Goal: Task Accomplishment & Management: Manage account settings

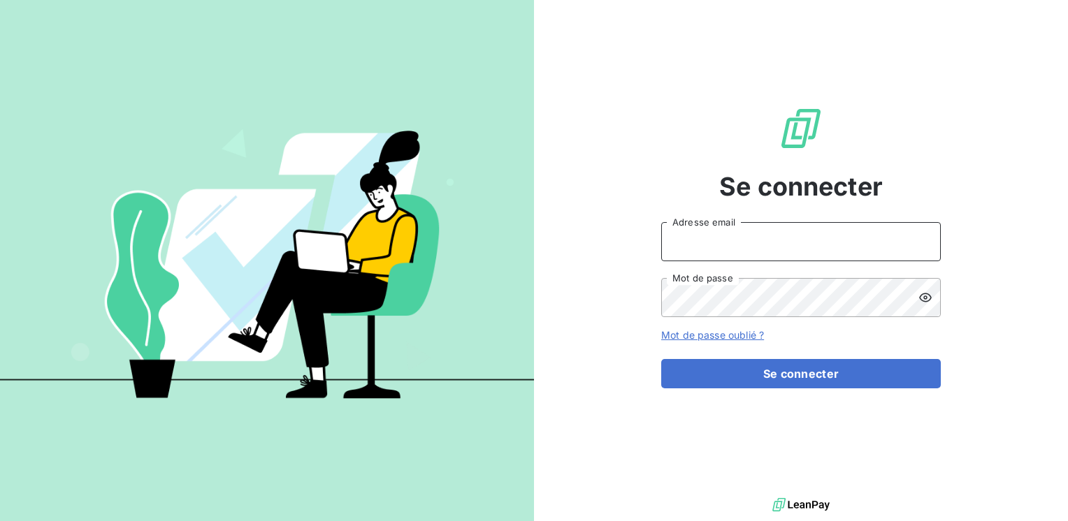
click at [741, 240] on input "Adresse email" at bounding box center [801, 241] width 280 height 39
type input "marc.santoro@graitec.com"
click at [661, 359] on button "Se connecter" at bounding box center [801, 373] width 280 height 29
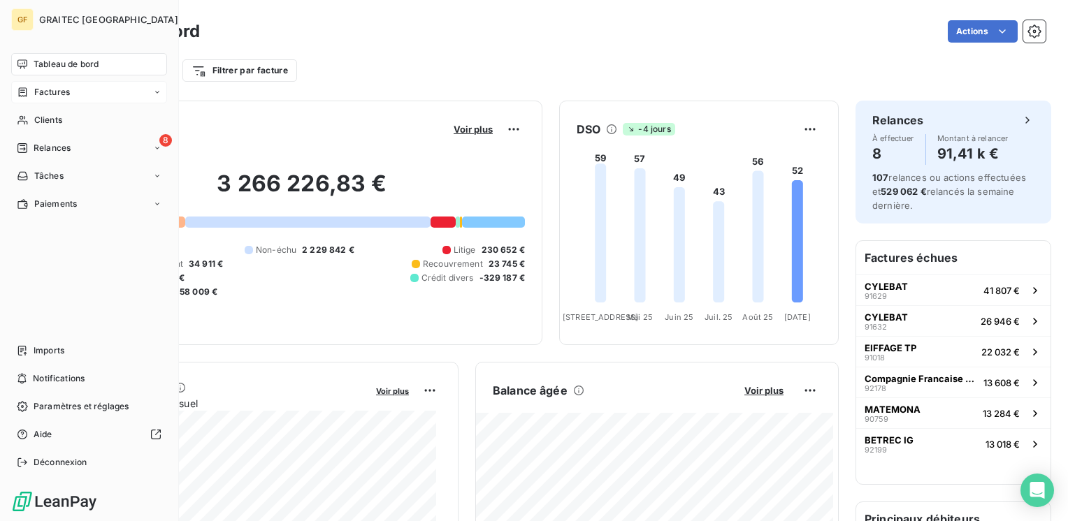
click at [65, 95] on span "Factures" at bounding box center [52, 92] width 36 height 13
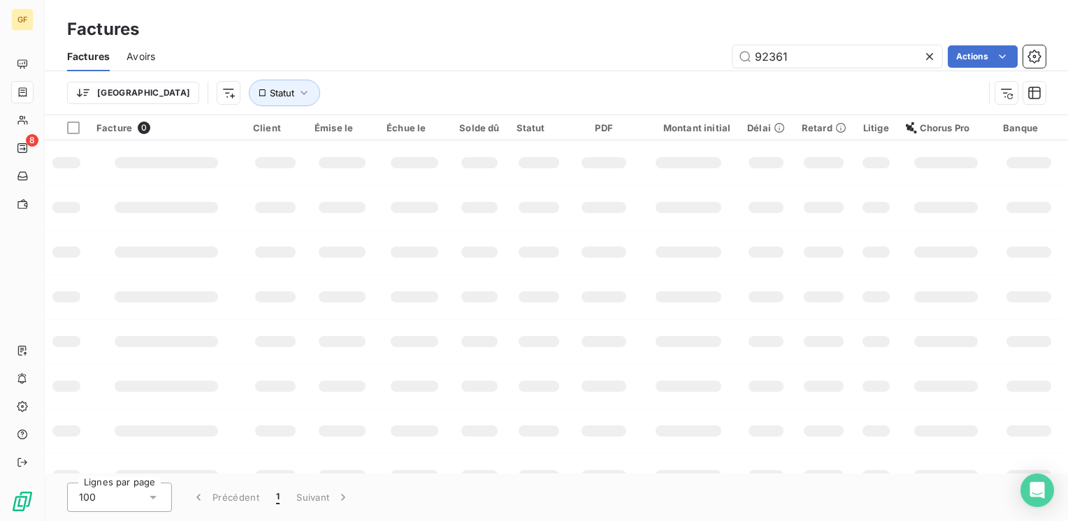
drag, startPoint x: 837, startPoint y: 50, endPoint x: 657, endPoint y: 68, distance: 180.5
click at [657, 68] on div "Factures Avoirs 92361 Actions" at bounding box center [556, 56] width 1023 height 29
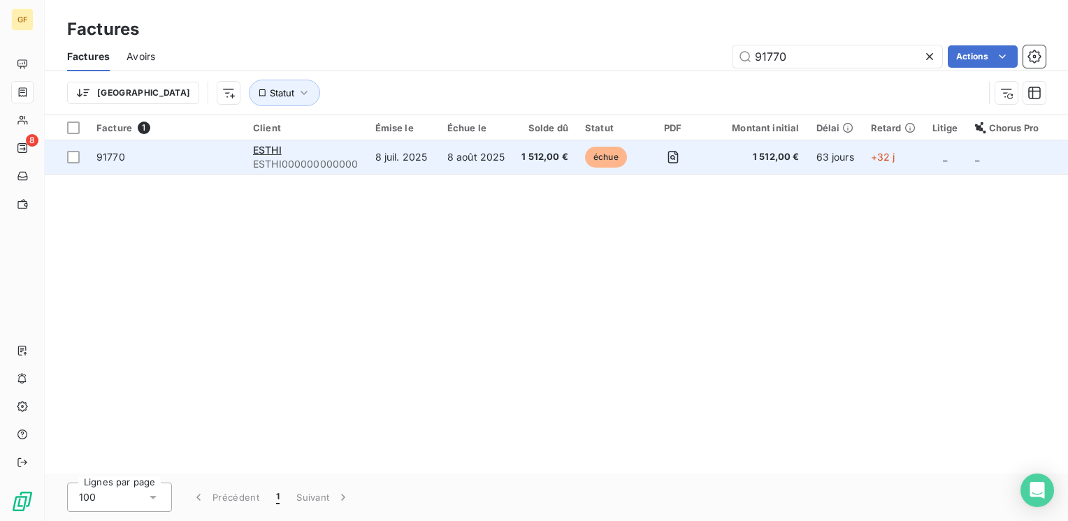
type input "91770"
click at [360, 156] on td "ESTHI ESTHI000000000000" at bounding box center [306, 157] width 122 height 34
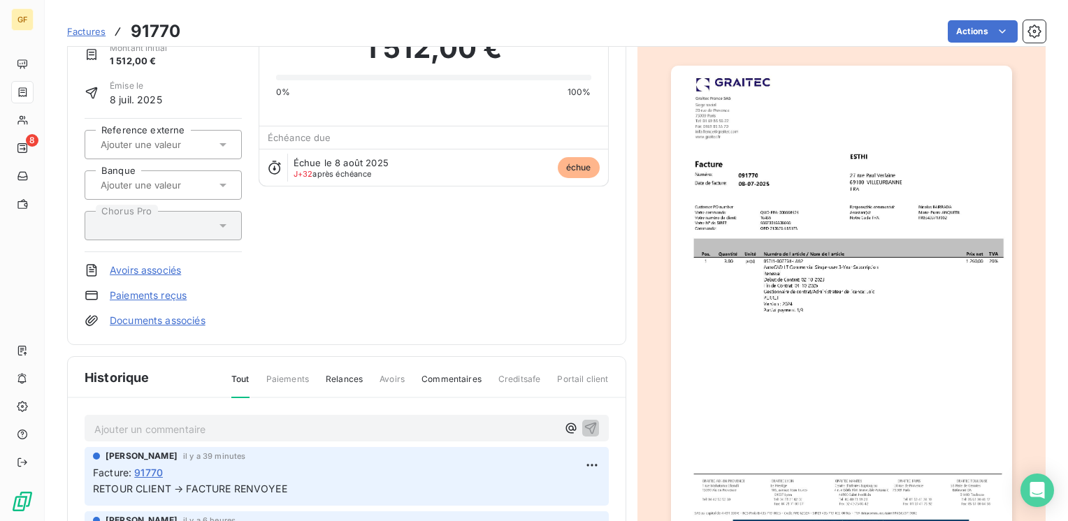
scroll to position [210, 0]
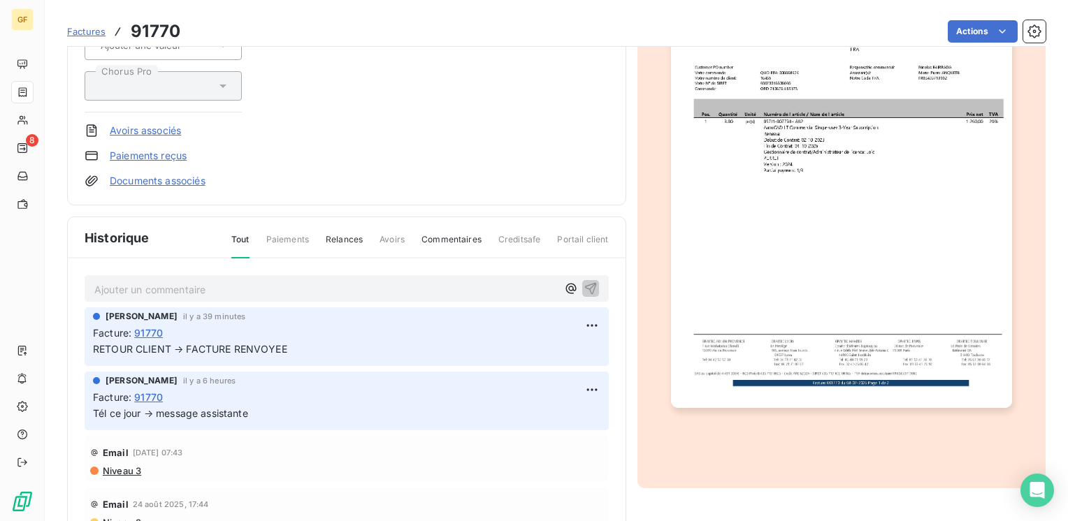
click at [222, 292] on p "Ajouter un commentaire ﻿" at bounding box center [325, 289] width 463 height 17
click at [576, 324] on html "GF 8 Factures 91770 Actions ESTHI ESTHI000000000000 Montant initial 1 512,00 € …" at bounding box center [534, 260] width 1068 height 521
click at [528, 354] on div "Editer" at bounding box center [542, 353] width 78 height 22
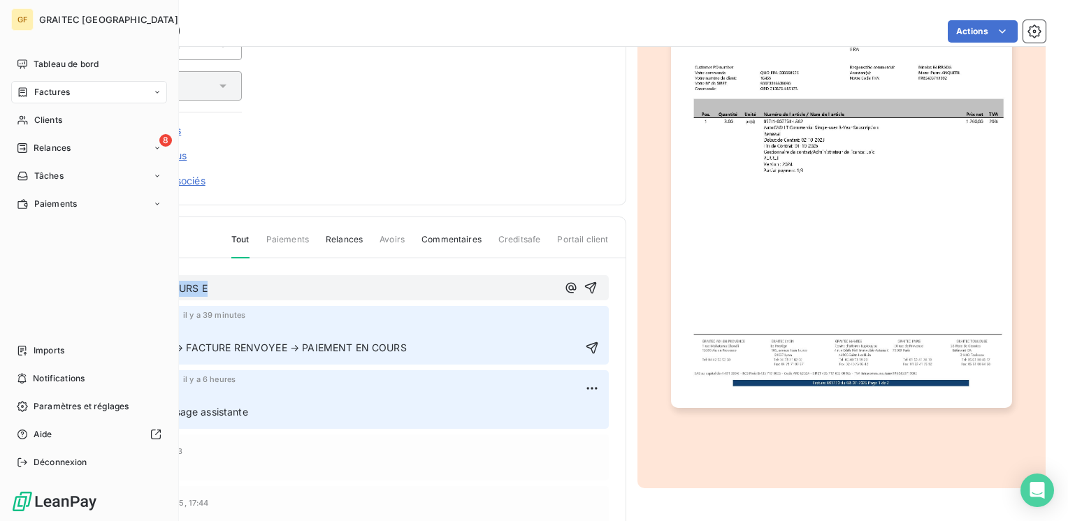
drag, startPoint x: 211, startPoint y: 288, endPoint x: 27, endPoint y: 301, distance: 184.2
click at [28, 301] on div "GF GRAITEC FRANCE Tableau de bord Factures Clients 8 Relances Tâches Paiements …" at bounding box center [534, 260] width 1068 height 521
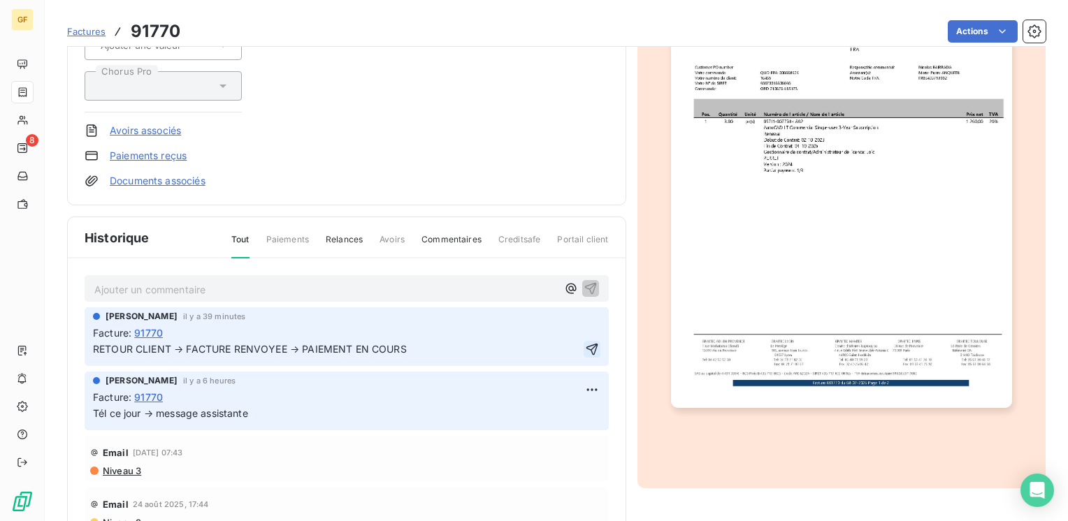
click at [585, 343] on icon "button" at bounding box center [592, 349] width 14 height 14
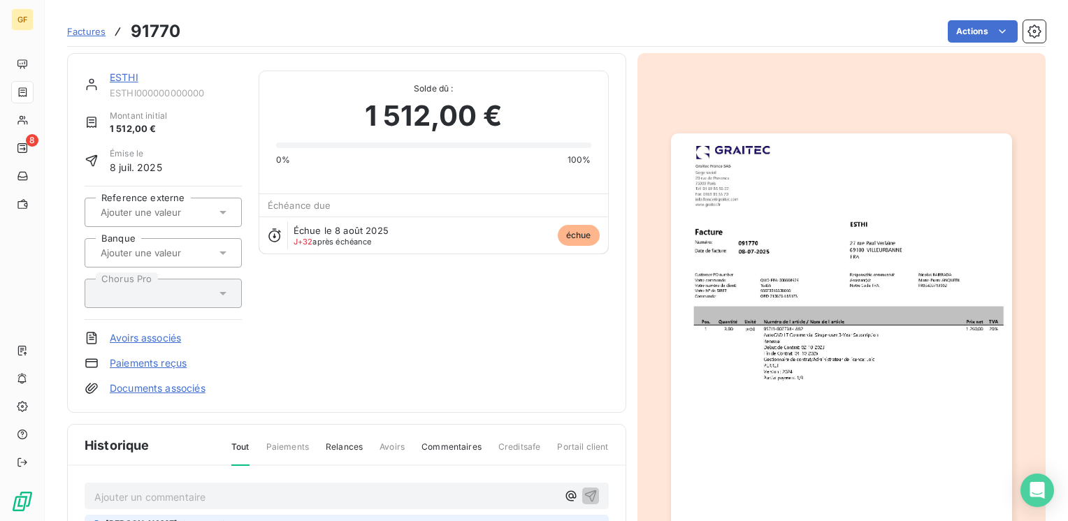
scroll to position [0, 0]
click at [129, 78] on link "ESTHI" at bounding box center [124, 79] width 29 height 12
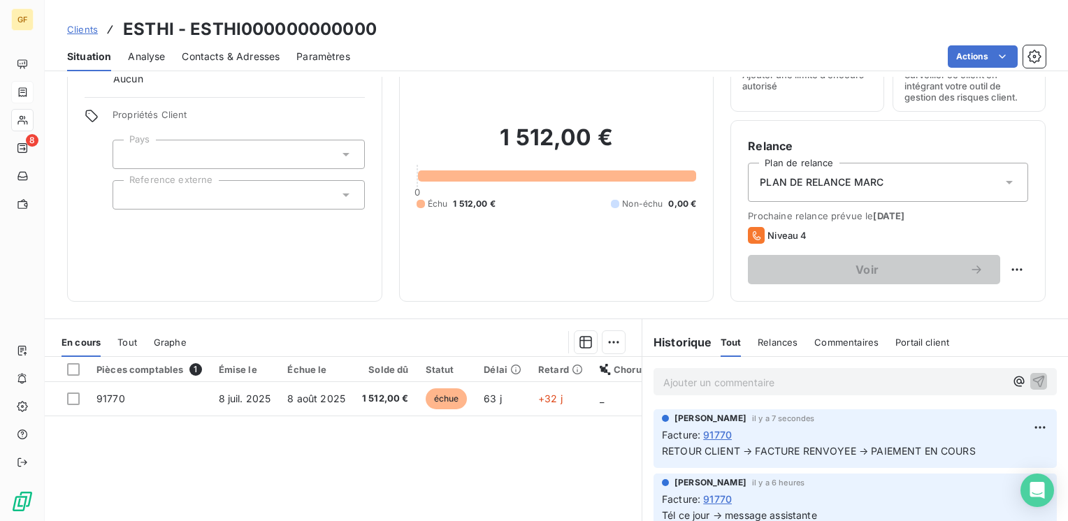
scroll to position [140, 0]
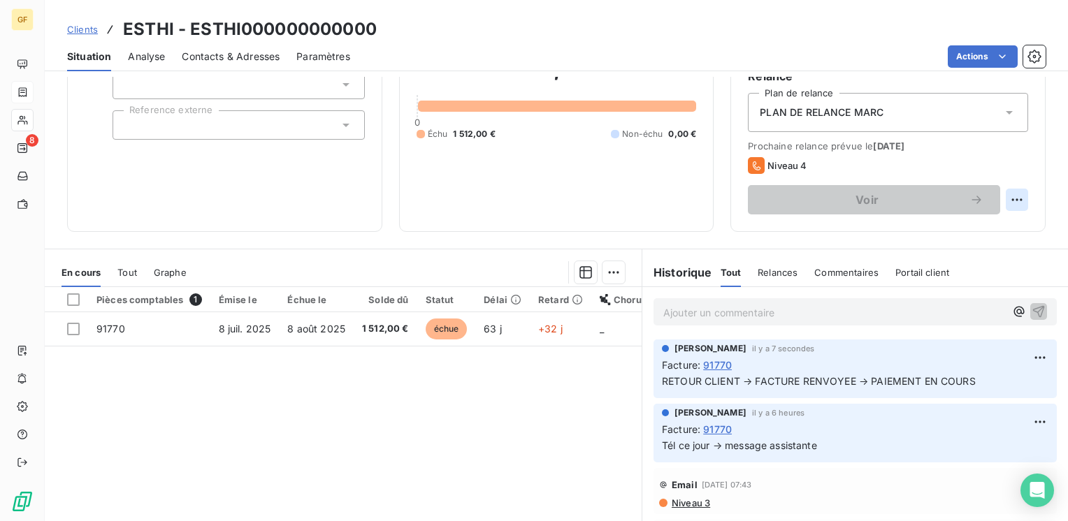
click at [1001, 196] on html "GF 8 Clients ESTHI - ESTHI000000000000 Situation Analyse Contacts & Adresses Pa…" at bounding box center [534, 260] width 1068 height 521
click at [920, 233] on div "Replanifier cette action" at bounding box center [948, 230] width 125 height 22
select select "8"
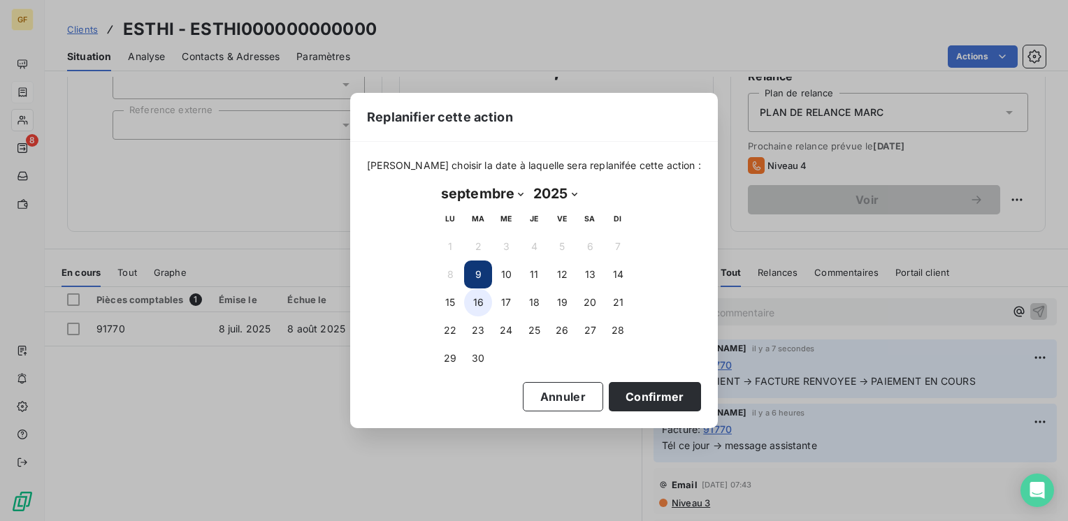
click at [481, 302] on button "16" at bounding box center [478, 303] width 28 height 28
click at [649, 393] on button "Confirmer" at bounding box center [655, 396] width 92 height 29
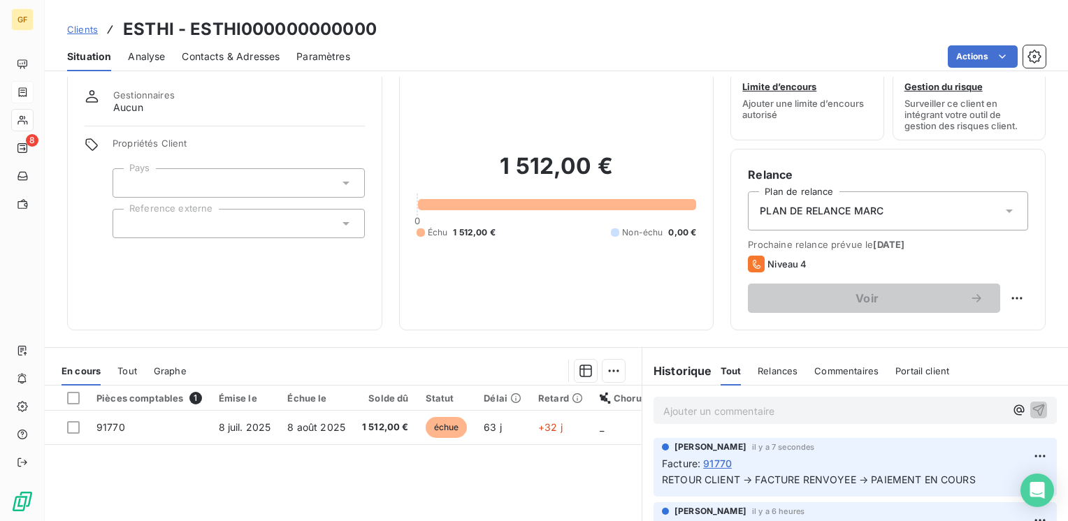
scroll to position [0, 0]
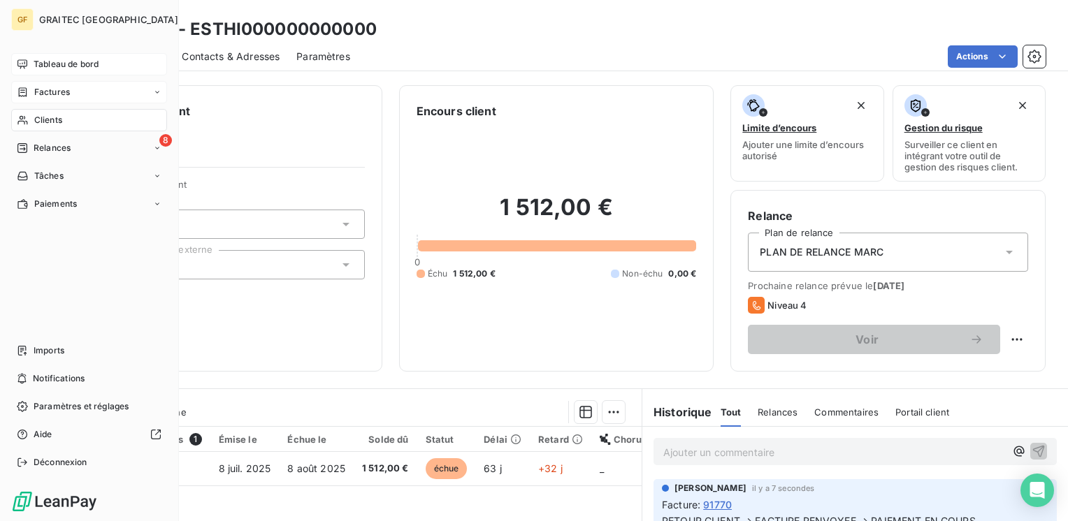
click at [48, 66] on span "Tableau de bord" at bounding box center [66, 64] width 65 height 13
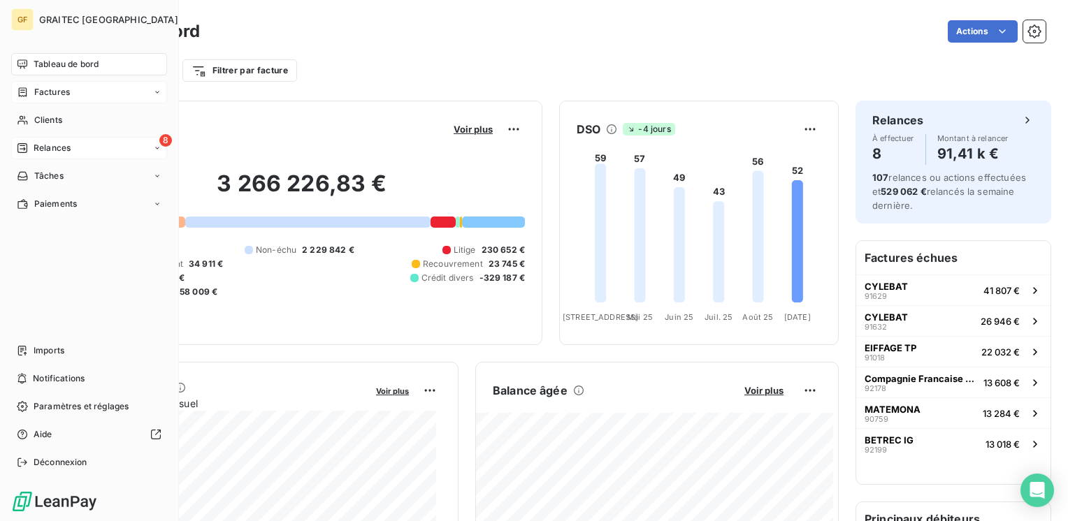
click at [44, 146] on span "Relances" at bounding box center [52, 148] width 37 height 13
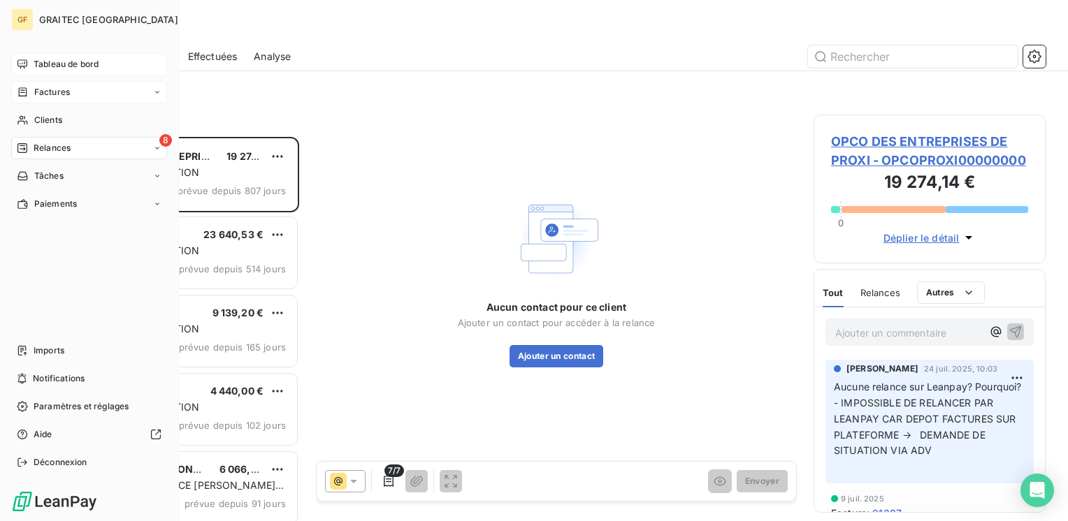
click at [53, 95] on span "Factures" at bounding box center [52, 92] width 36 height 13
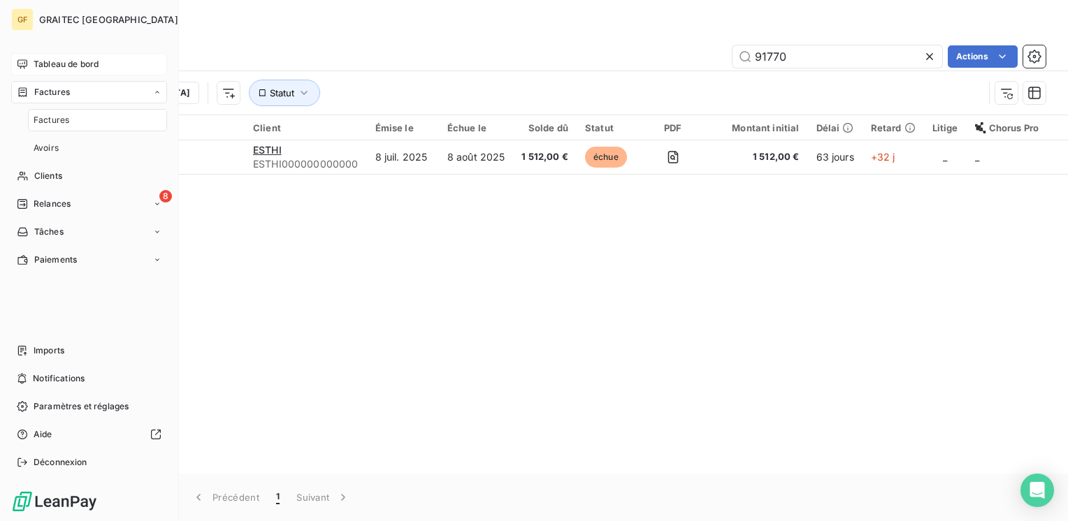
click at [58, 117] on span "Factures" at bounding box center [52, 120] width 36 height 13
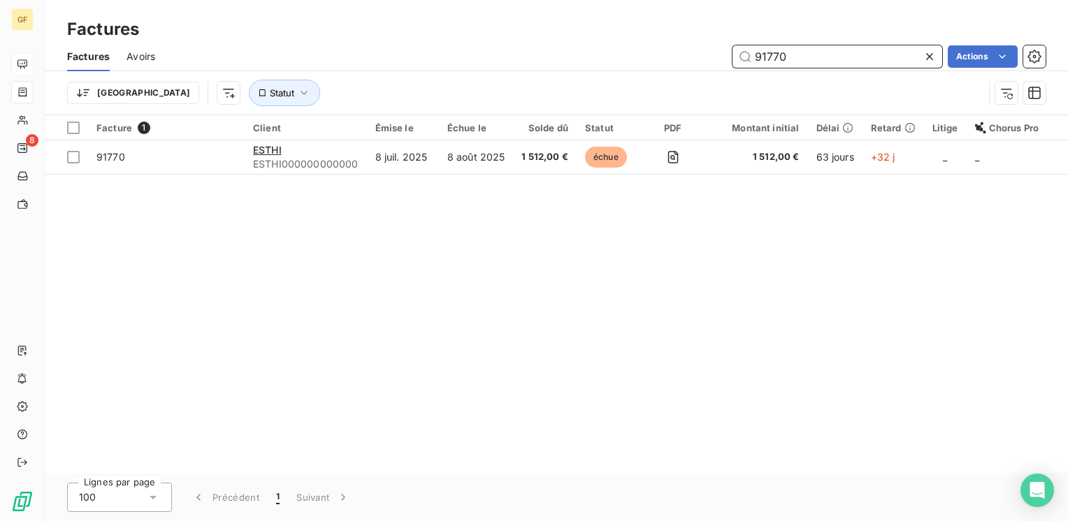
drag, startPoint x: 793, startPoint y: 56, endPoint x: 712, endPoint y: 78, distance: 84.1
click at [712, 78] on div "Factures Avoirs 91770 Actions Trier Statut" at bounding box center [556, 78] width 1023 height 73
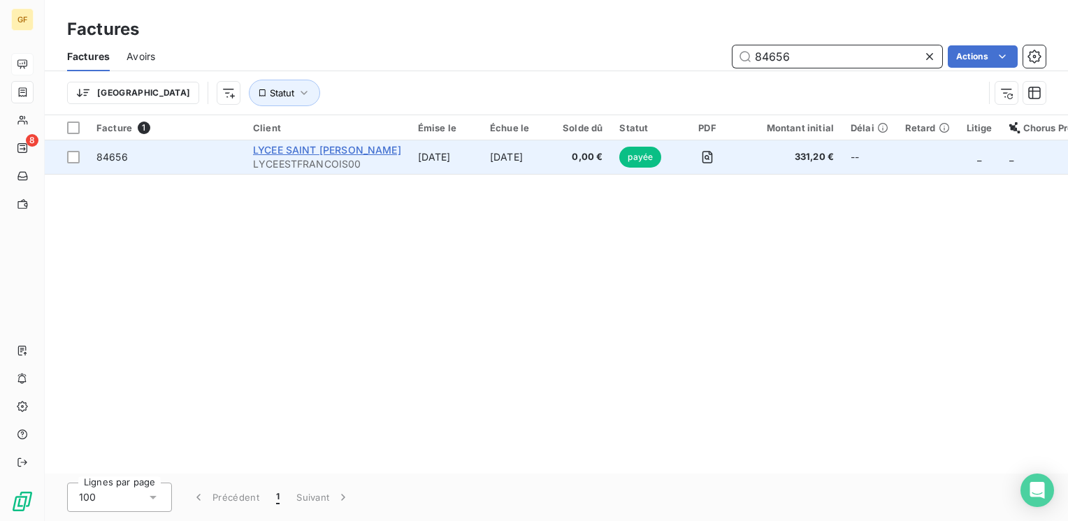
type input "84656"
click at [377, 150] on span "LYCEE SAINT FRANCOIS D ASSISE" at bounding box center [327, 150] width 148 height 12
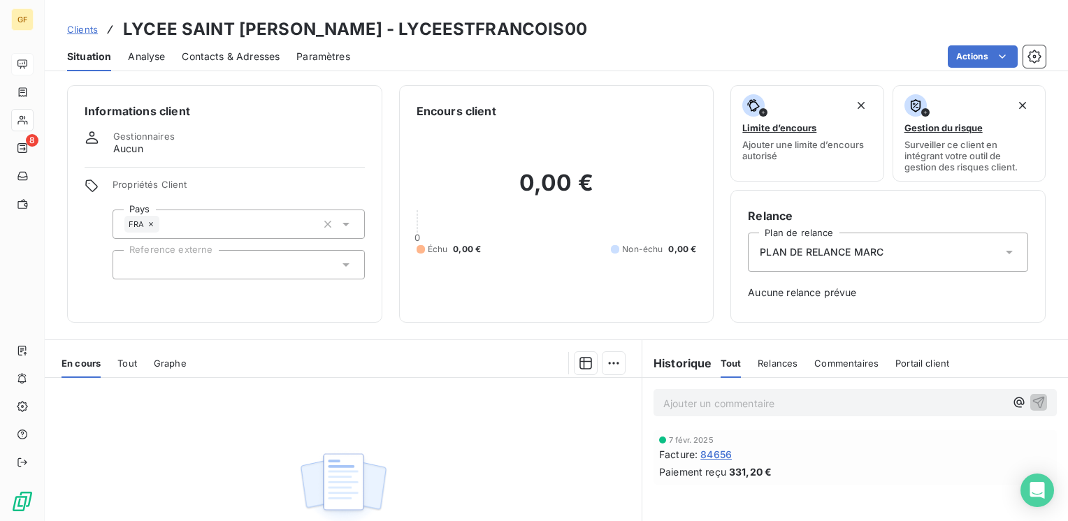
click at [707, 451] on span "84656" at bounding box center [715, 454] width 31 height 15
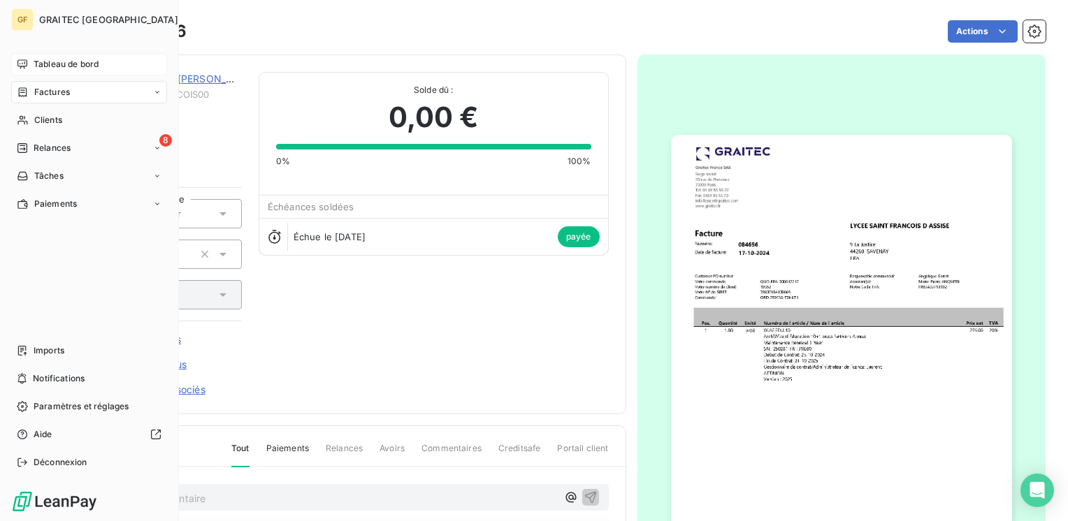
click at [53, 59] on span "Tableau de bord" at bounding box center [66, 64] width 65 height 13
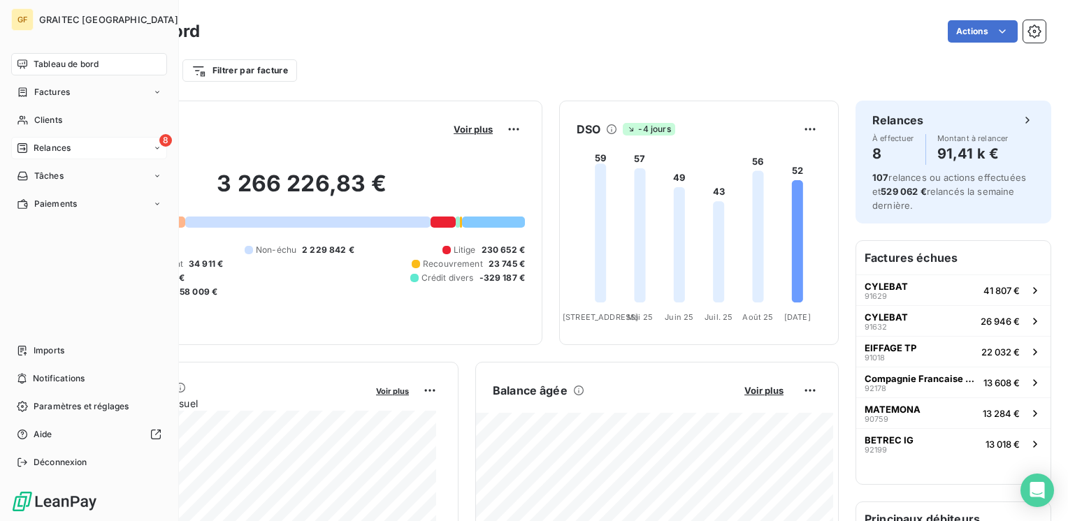
click at [41, 148] on span "Relances" at bounding box center [52, 148] width 37 height 13
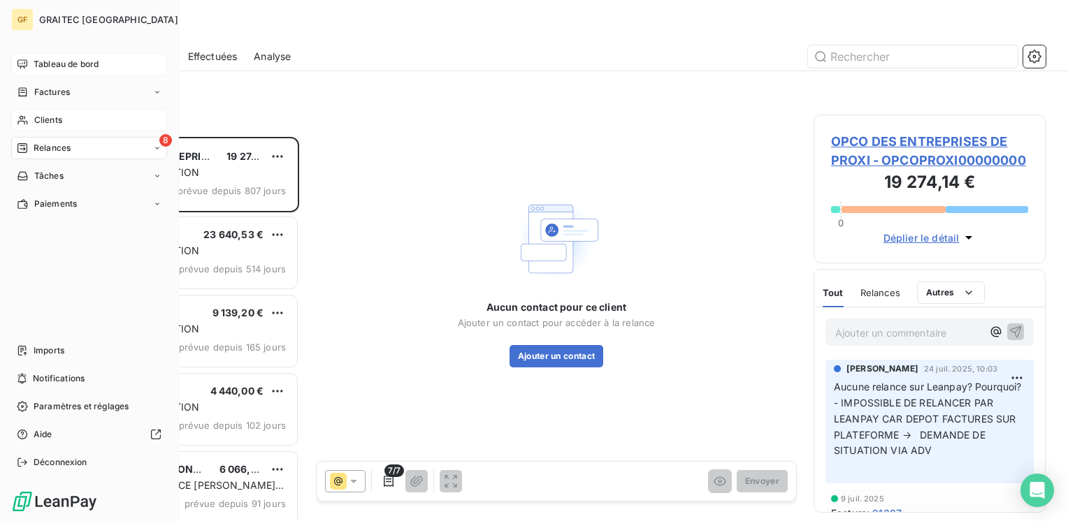
click at [50, 123] on span "Clients" at bounding box center [48, 120] width 28 height 13
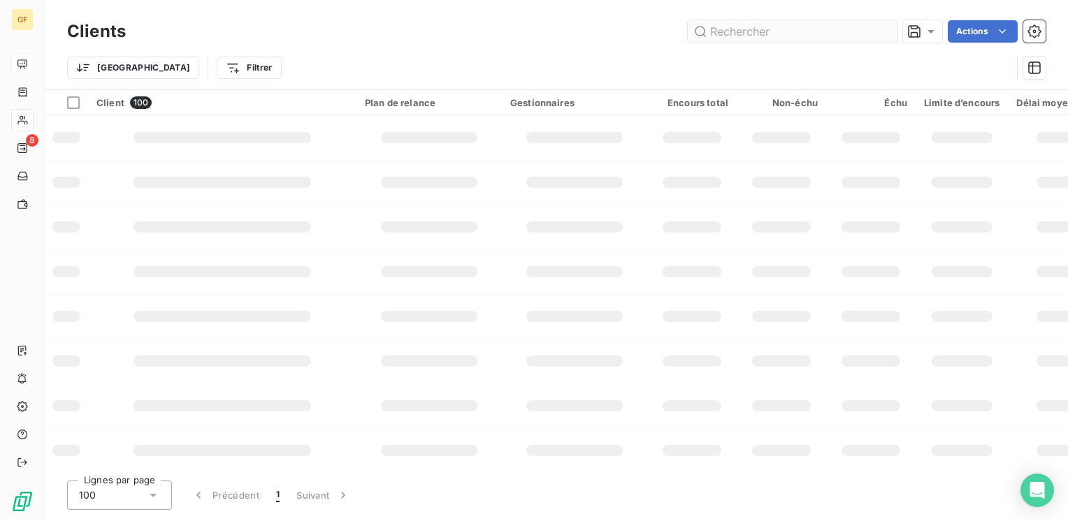
click at [735, 31] on input "text" at bounding box center [793, 31] width 210 height 22
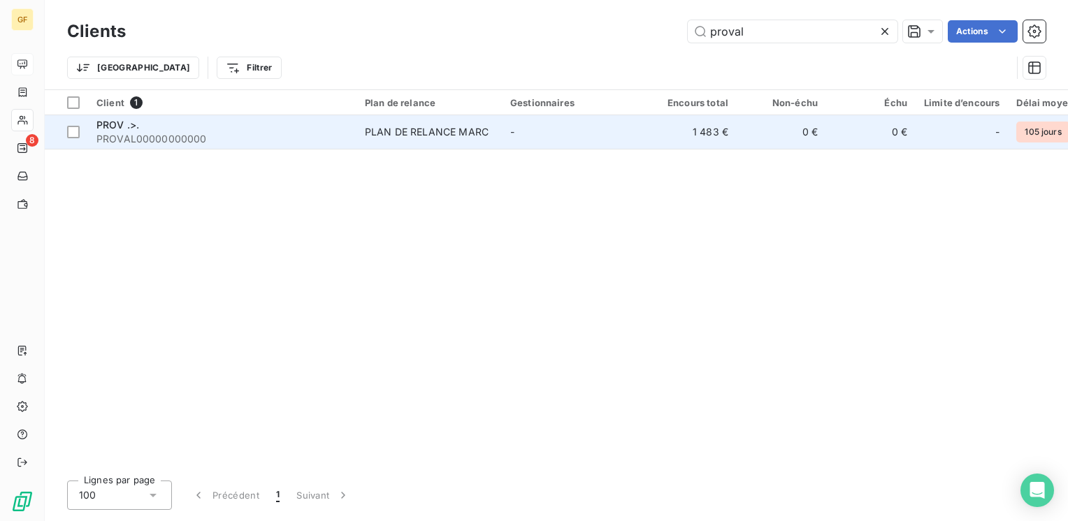
type input "proval"
click at [428, 126] on div "PLAN DE RELANCE MARC" at bounding box center [427, 132] width 124 height 14
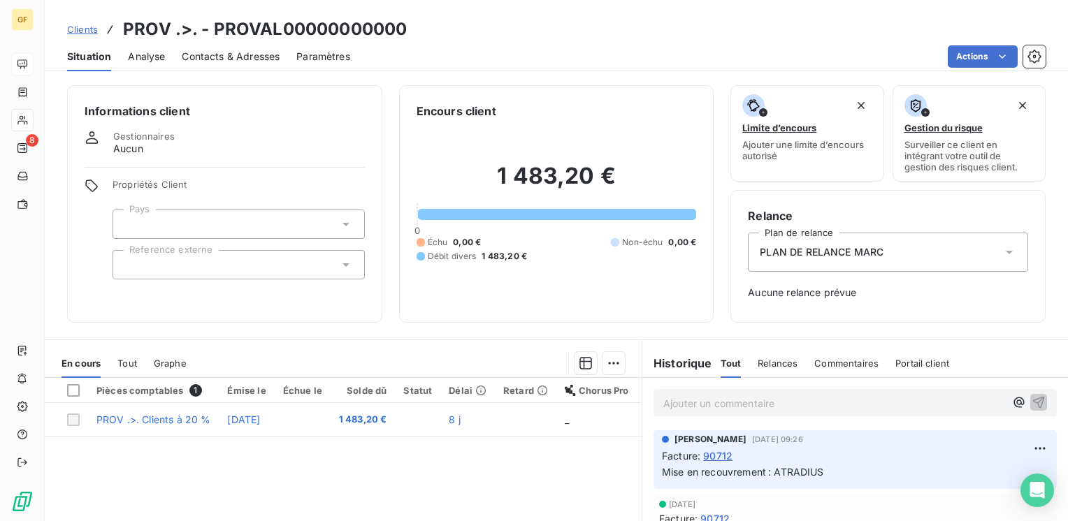
scroll to position [70, 0]
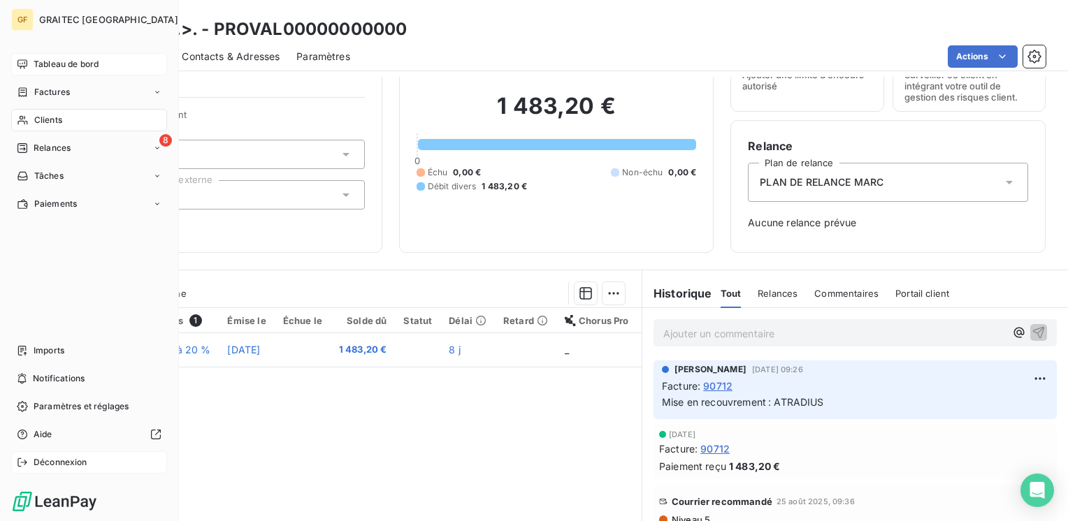
click at [48, 466] on span "Déconnexion" at bounding box center [61, 462] width 54 height 13
